Goal: Information Seeking & Learning: Learn about a topic

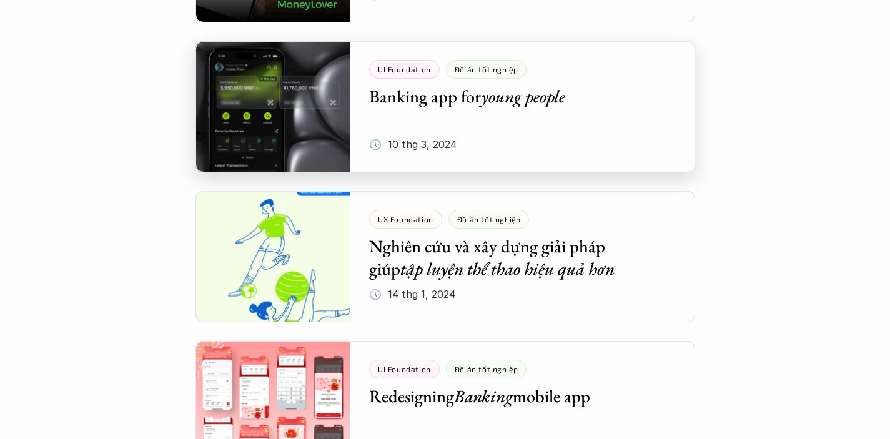
scroll to position [1932, 0]
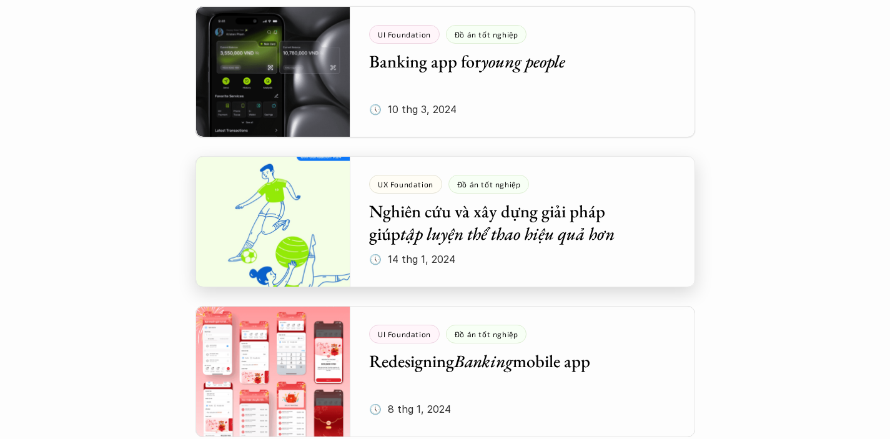
click at [469, 247] on div at bounding box center [445, 221] width 500 height 131
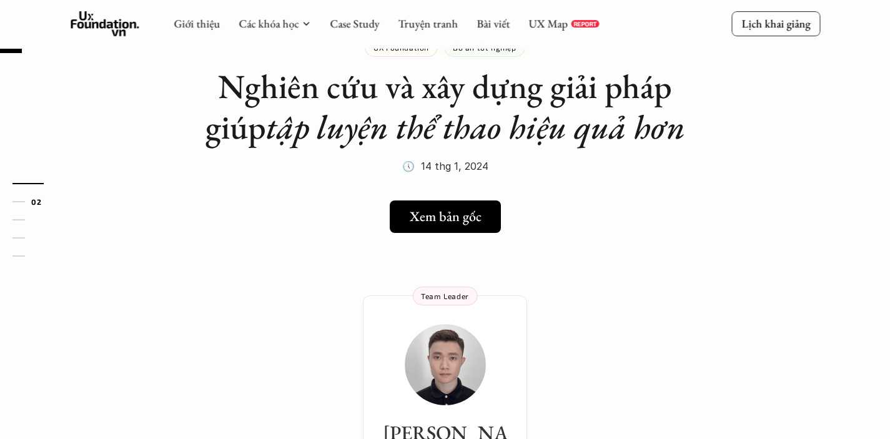
scroll to position [209, 0]
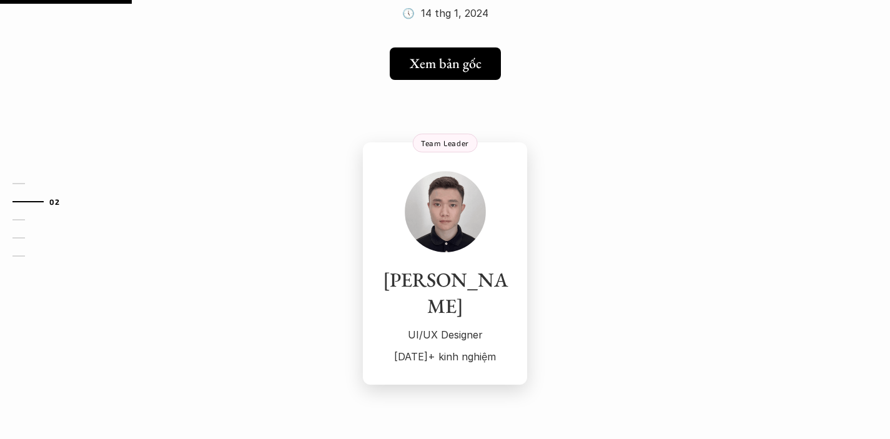
click at [447, 258] on div "Tuấn Huy UI/UX Designer [DATE]+ kinh nghiệm" at bounding box center [444, 268] width 139 height 195
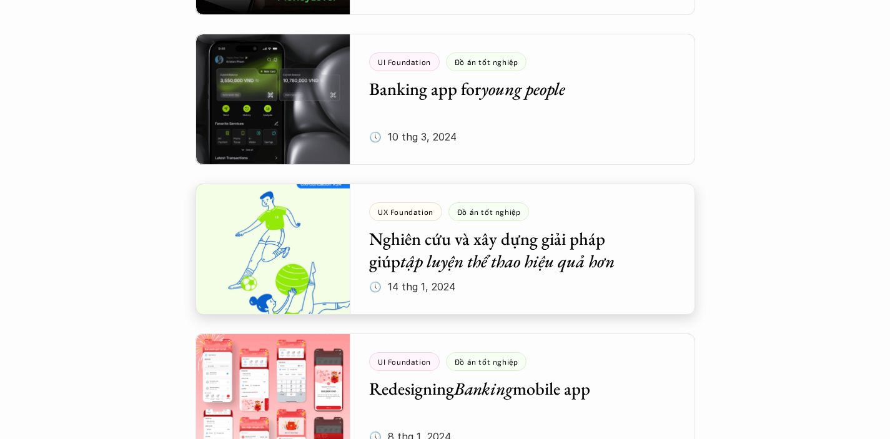
scroll to position [1925, 0]
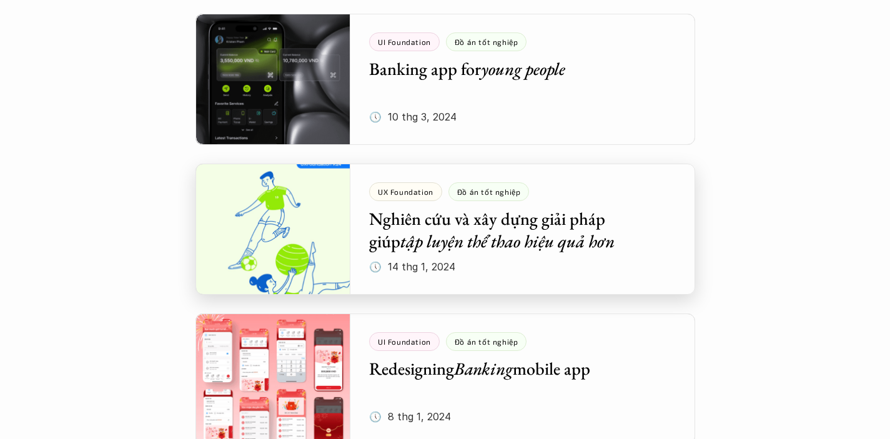
click at [491, 231] on div at bounding box center [445, 229] width 500 height 131
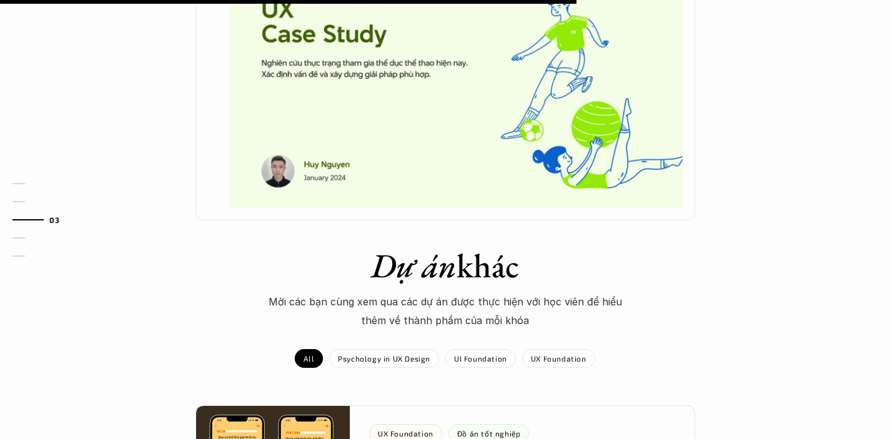
scroll to position [1005, 0]
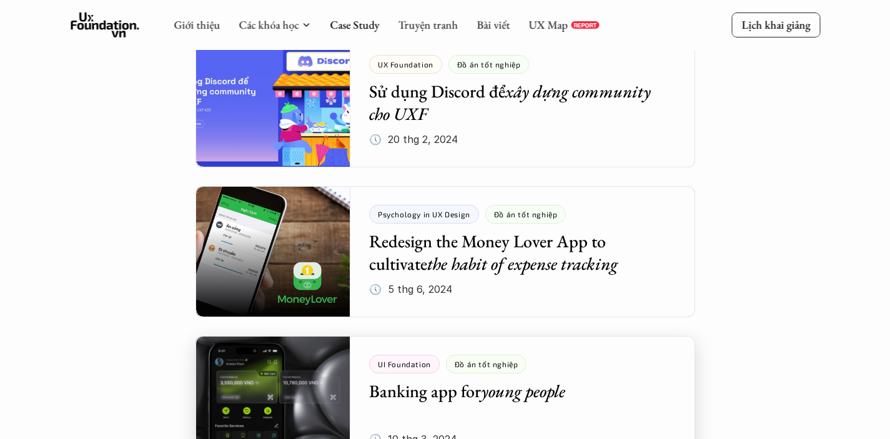
scroll to position [1584, 0]
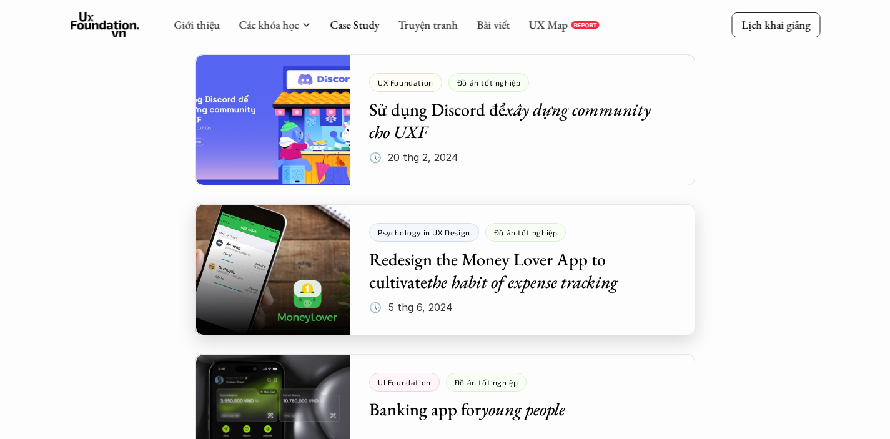
click at [433, 272] on div at bounding box center [445, 269] width 500 height 131
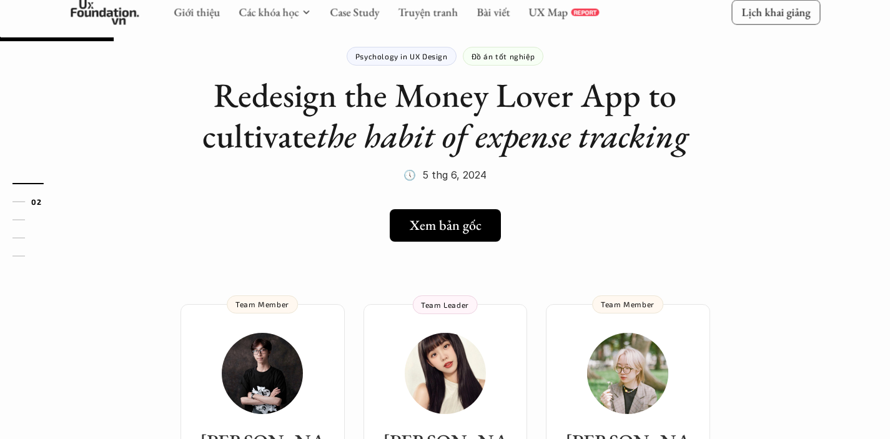
scroll to position [228, 0]
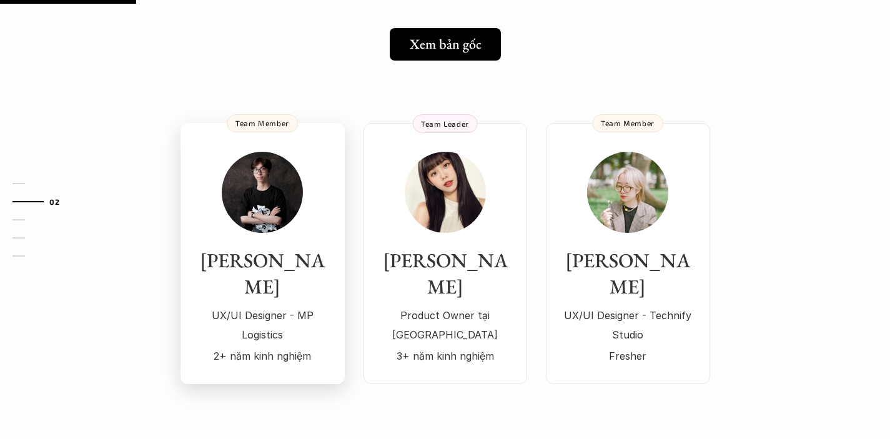
click at [238, 228] on img at bounding box center [262, 192] width 81 height 81
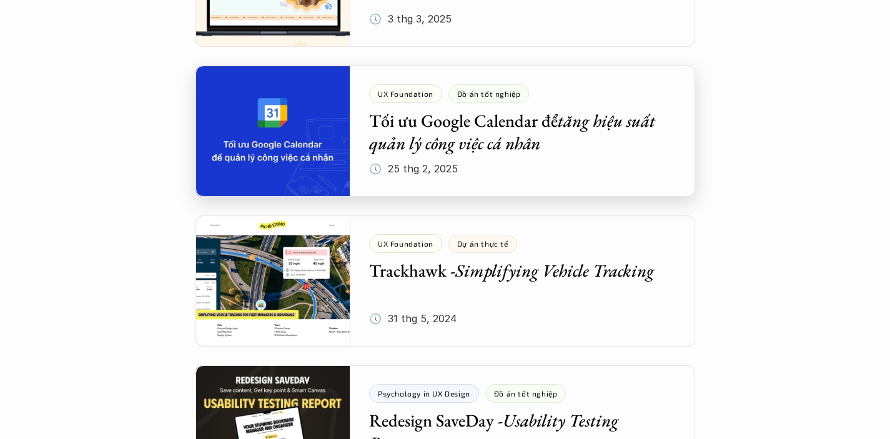
scroll to position [919, 0]
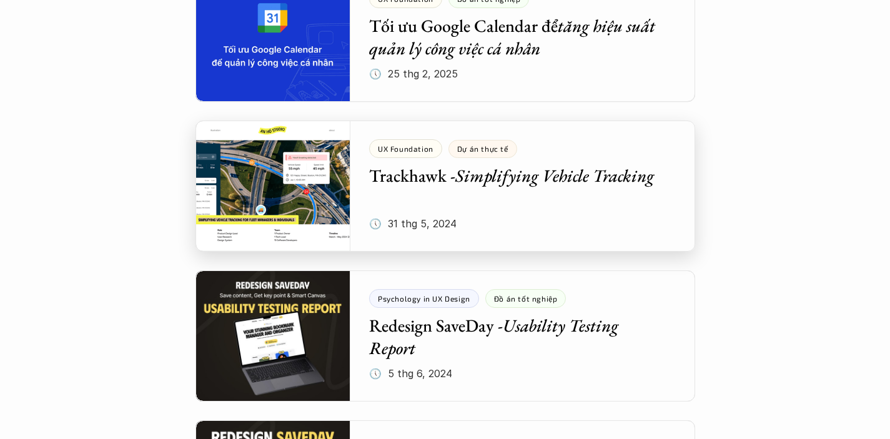
click at [480, 194] on div at bounding box center [445, 186] width 500 height 131
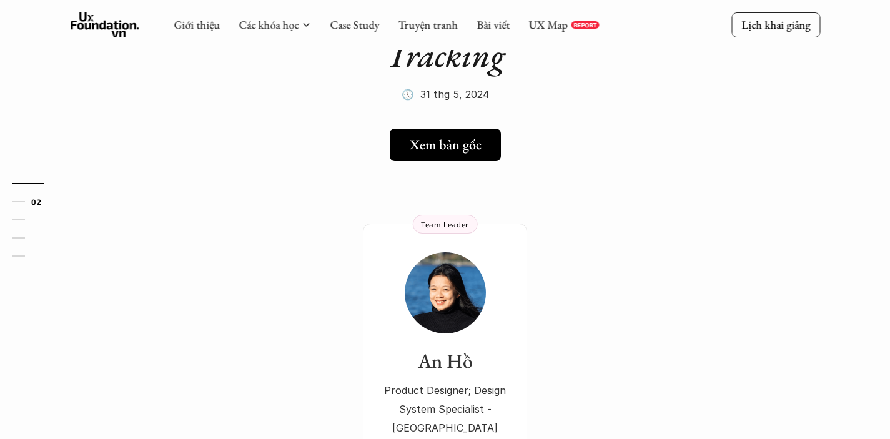
scroll to position [229, 0]
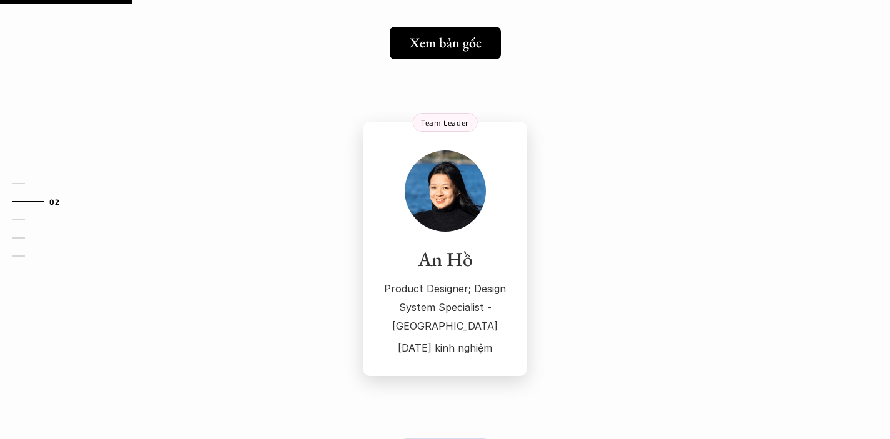
click at [442, 202] on img at bounding box center [445, 191] width 81 height 81
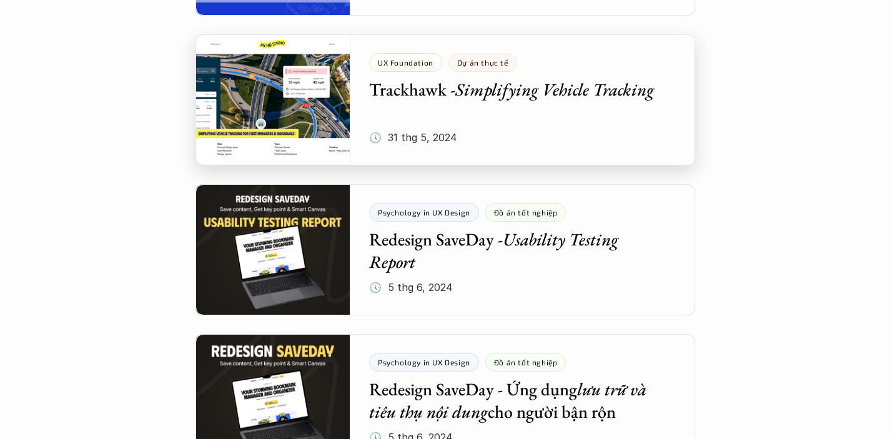
scroll to position [1062, 0]
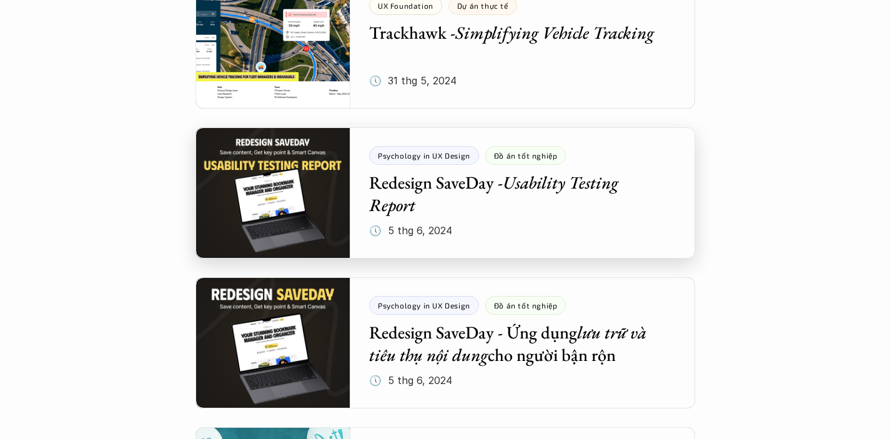
click at [485, 212] on div at bounding box center [445, 192] width 500 height 131
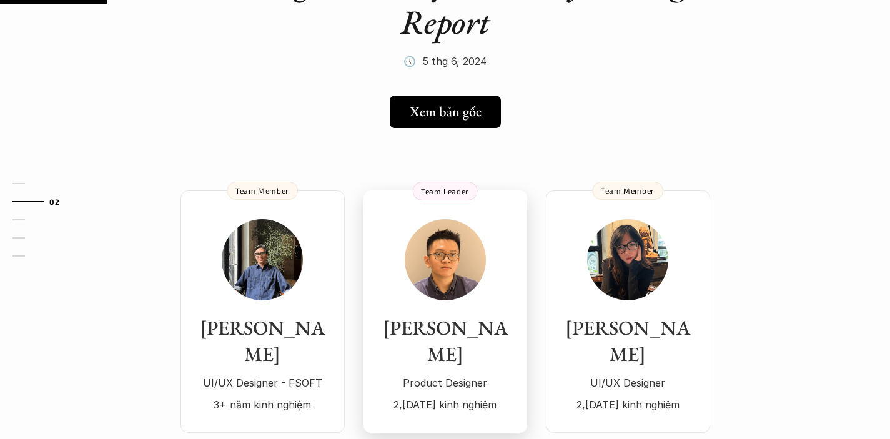
scroll to position [192, 0]
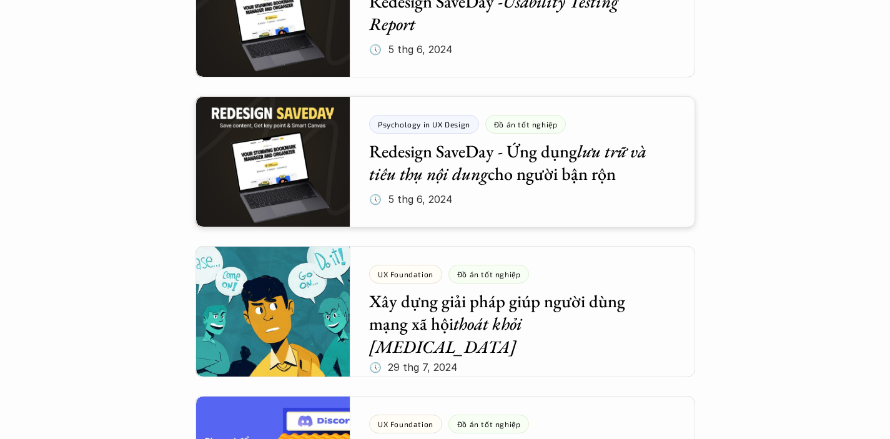
scroll to position [1348, 0]
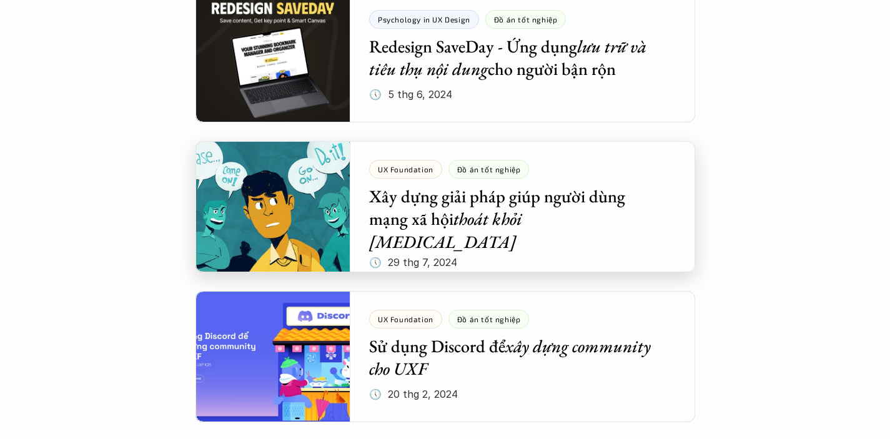
click at [471, 235] on div at bounding box center [445, 206] width 500 height 131
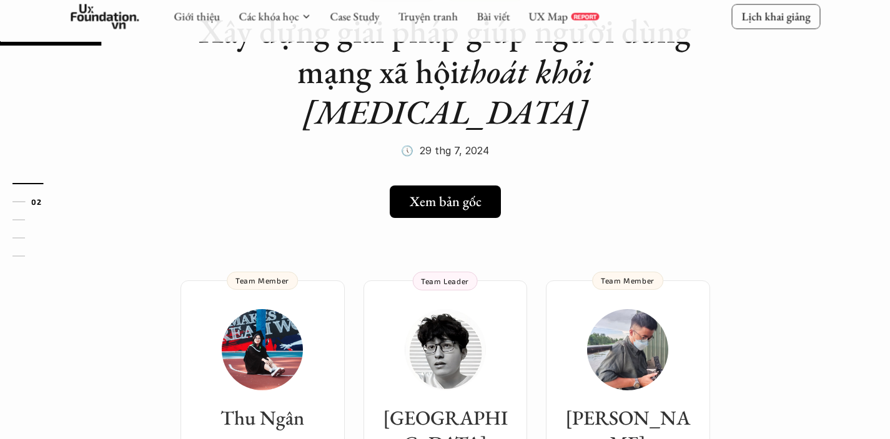
scroll to position [235, 0]
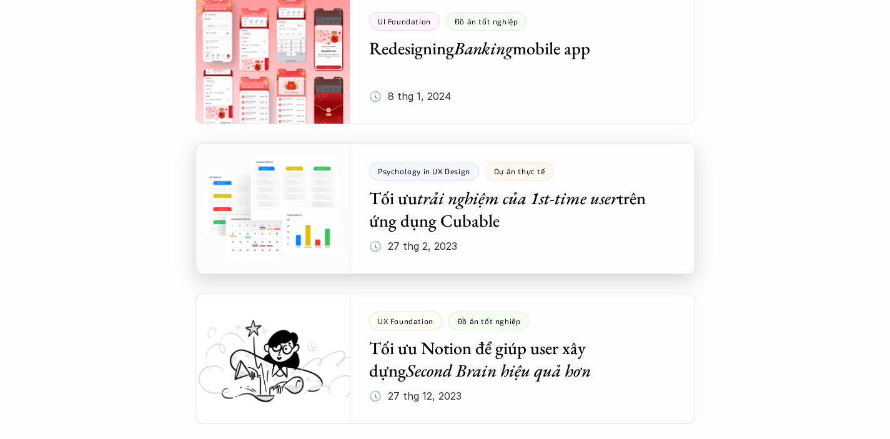
scroll to position [2256, 0]
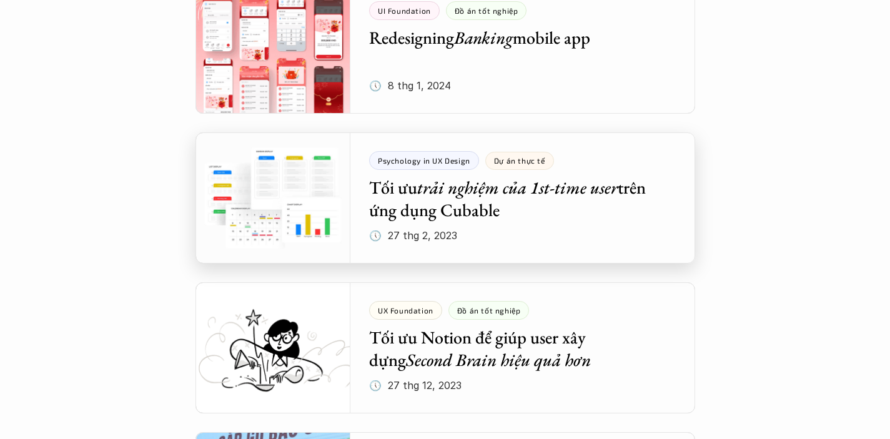
click at [470, 205] on div at bounding box center [445, 197] width 500 height 131
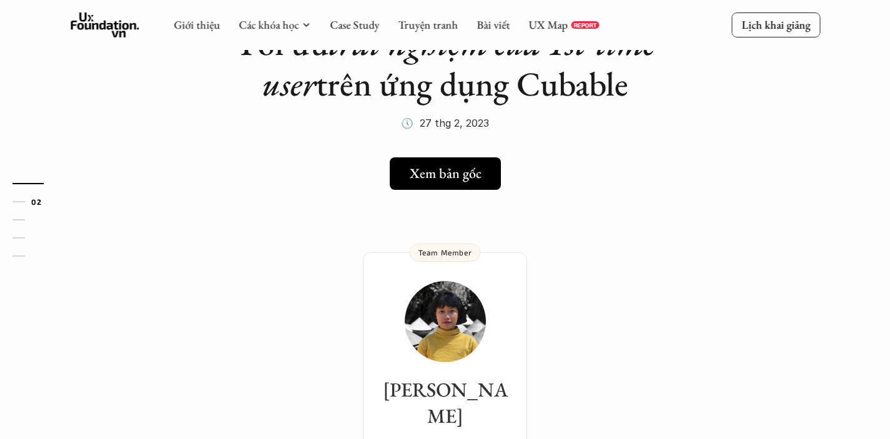
scroll to position [254, 0]
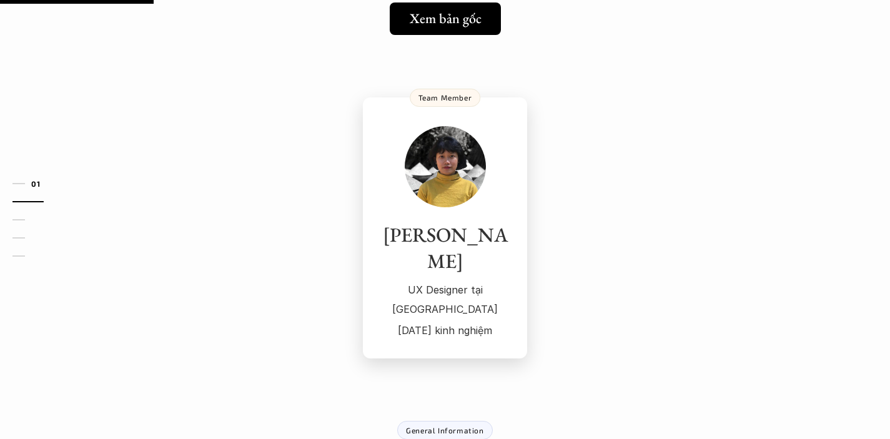
click at [465, 231] on h3 "[PERSON_NAME]" at bounding box center [444, 248] width 139 height 52
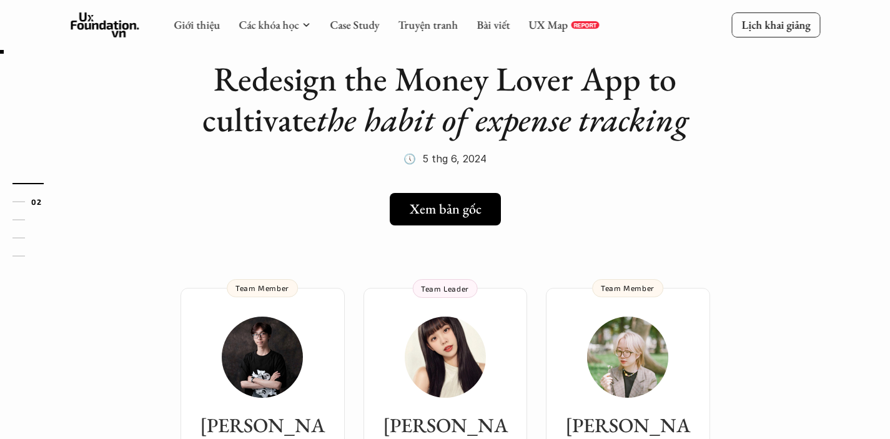
scroll to position [224, 0]
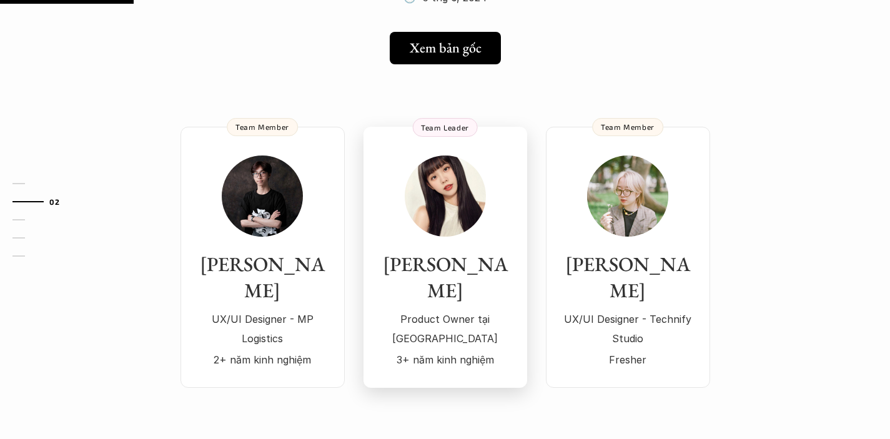
click at [407, 226] on div "Ly Đàm Product Owner tại Zalo 3+ năm kinh nghiệm" at bounding box center [445, 263] width 139 height 214
click at [668, 219] on img at bounding box center [627, 196] width 81 height 81
